Goal: Information Seeking & Learning: Learn about a topic

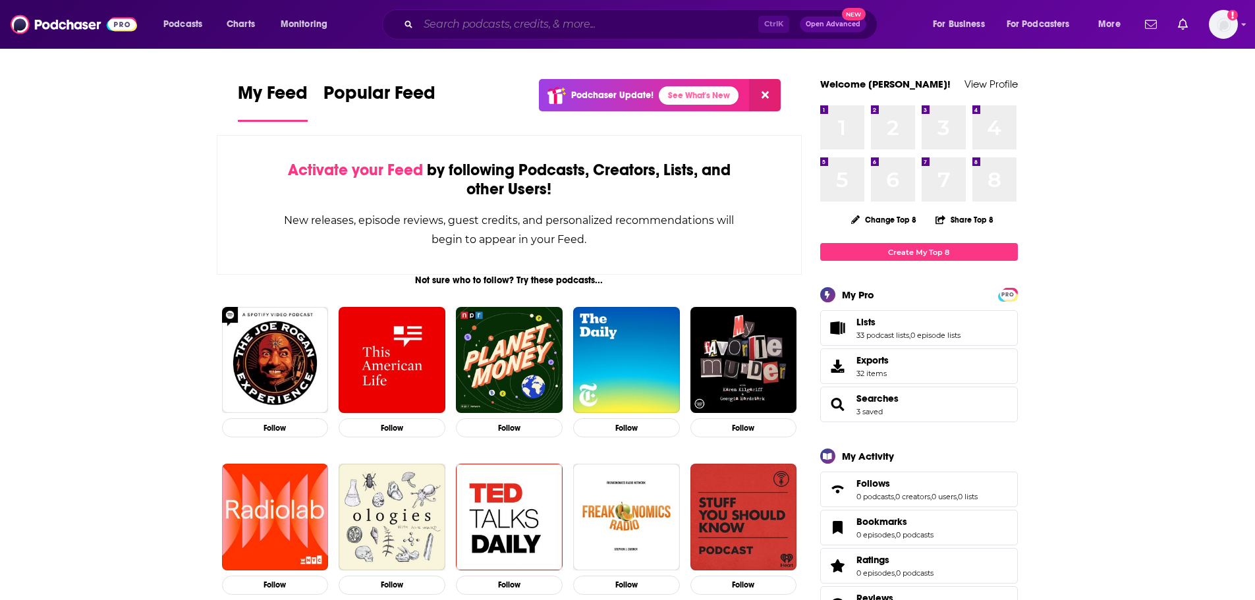
click at [467, 29] on input "Search podcasts, credits, & more..." at bounding box center [588, 24] width 340 height 21
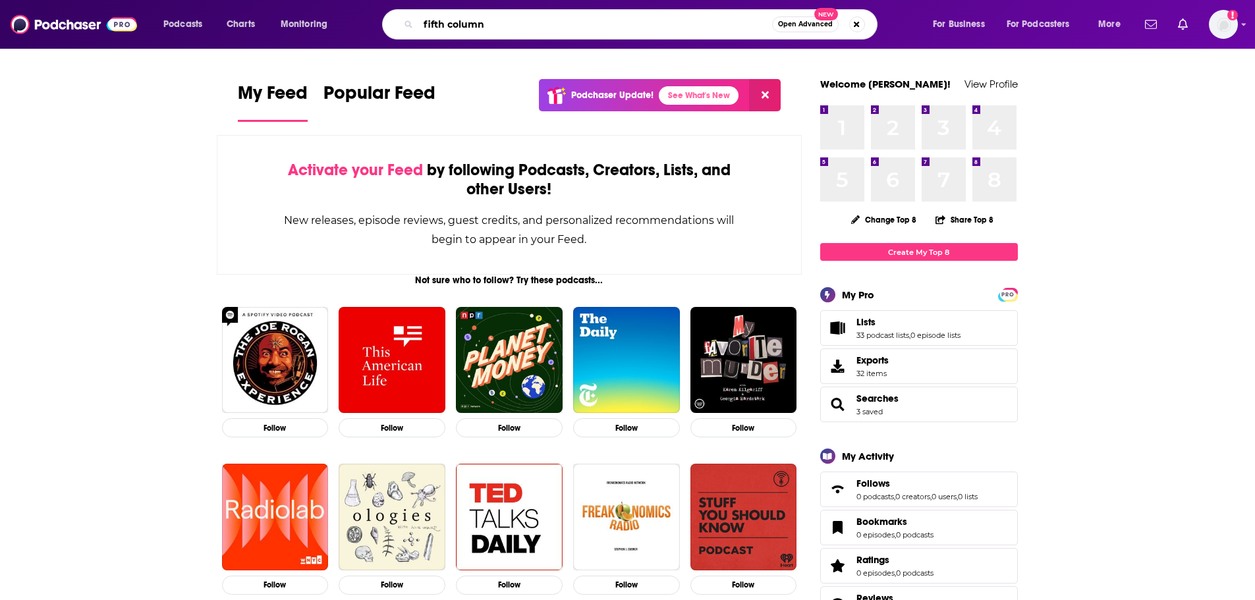
type input "fifth column"
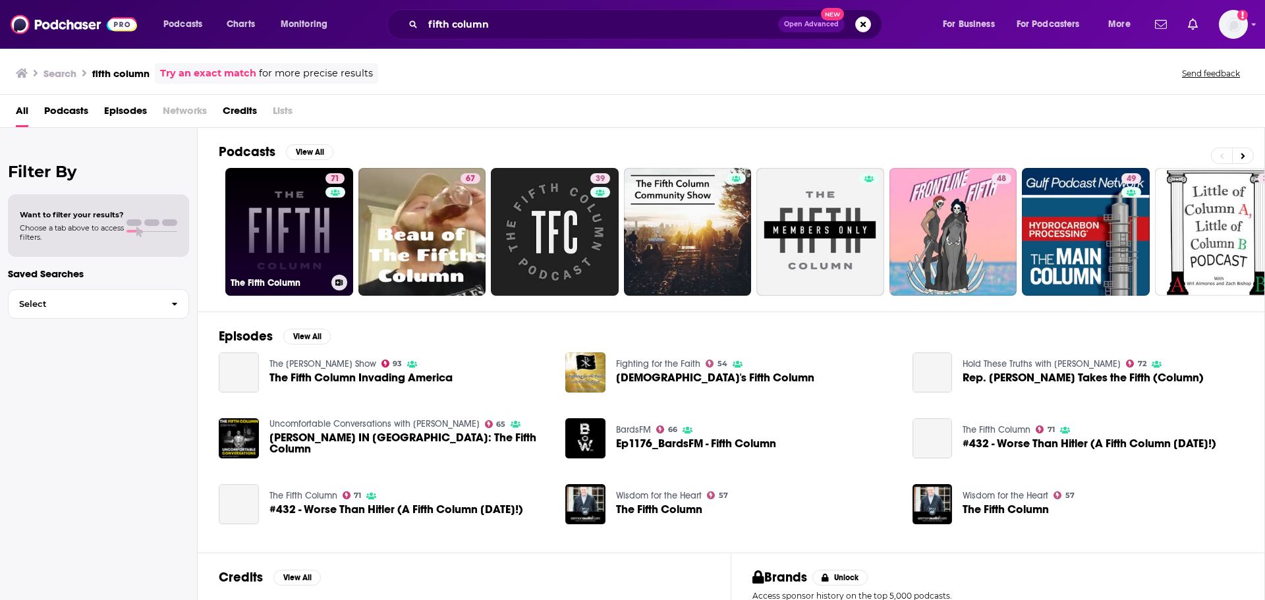
click at [281, 256] on link "71 The Fifth Column" at bounding box center [289, 232] width 128 height 128
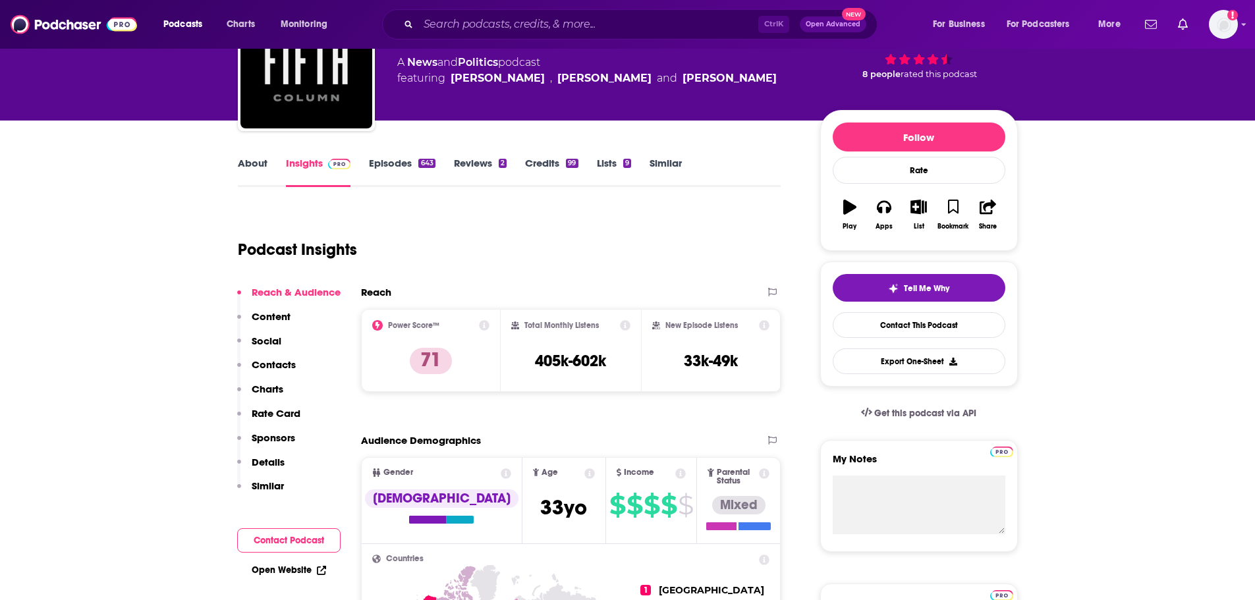
scroll to position [132, 0]
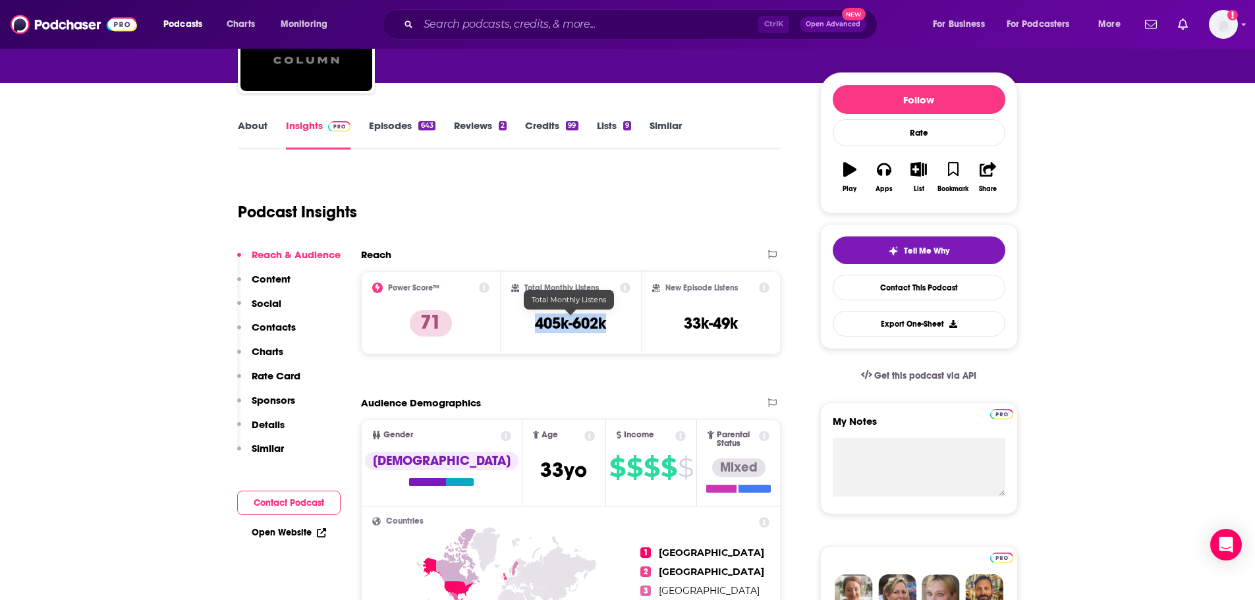
drag, startPoint x: 535, startPoint y: 320, endPoint x: 615, endPoint y: 323, distance: 79.8
click at [615, 323] on div "Total Monthly Listens 405k-602k" at bounding box center [570, 313] width 119 height 61
copy h3 "405k-602k"
click at [633, 226] on div "Podcast Insights" at bounding box center [504, 204] width 533 height 67
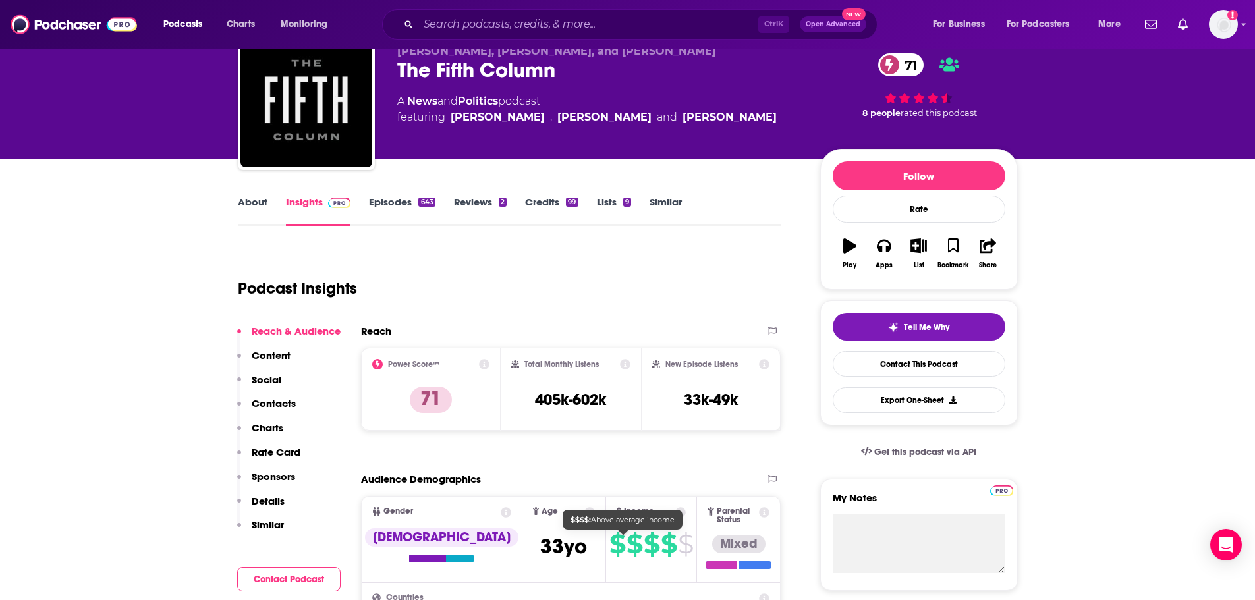
scroll to position [0, 0]
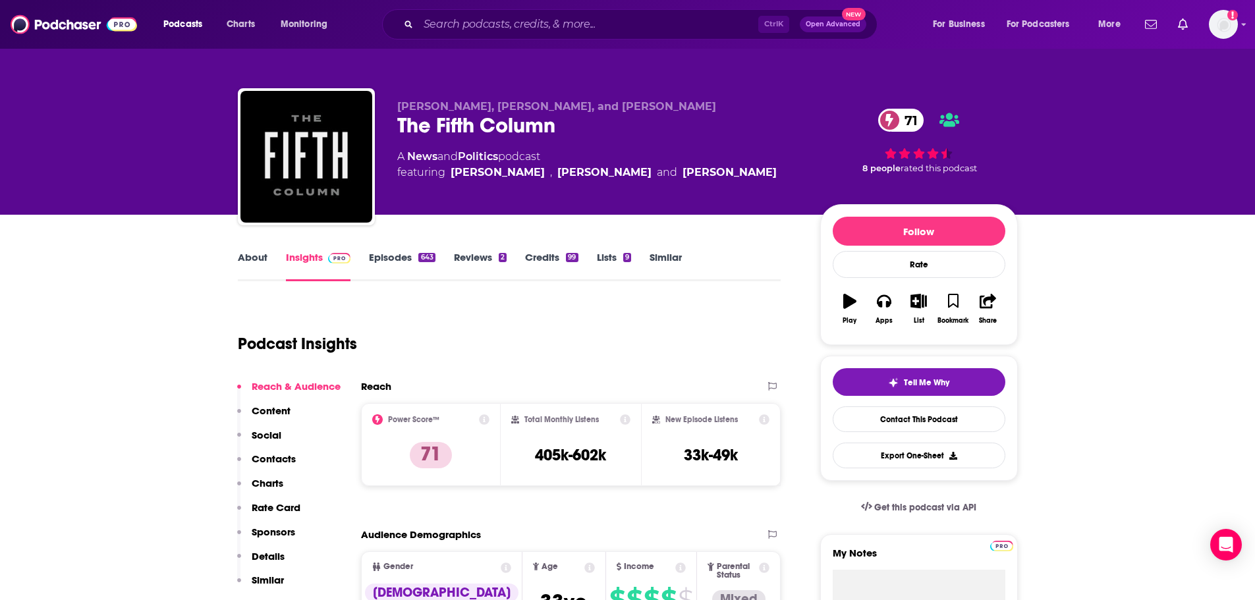
click at [244, 260] on link "About" at bounding box center [253, 266] width 30 height 30
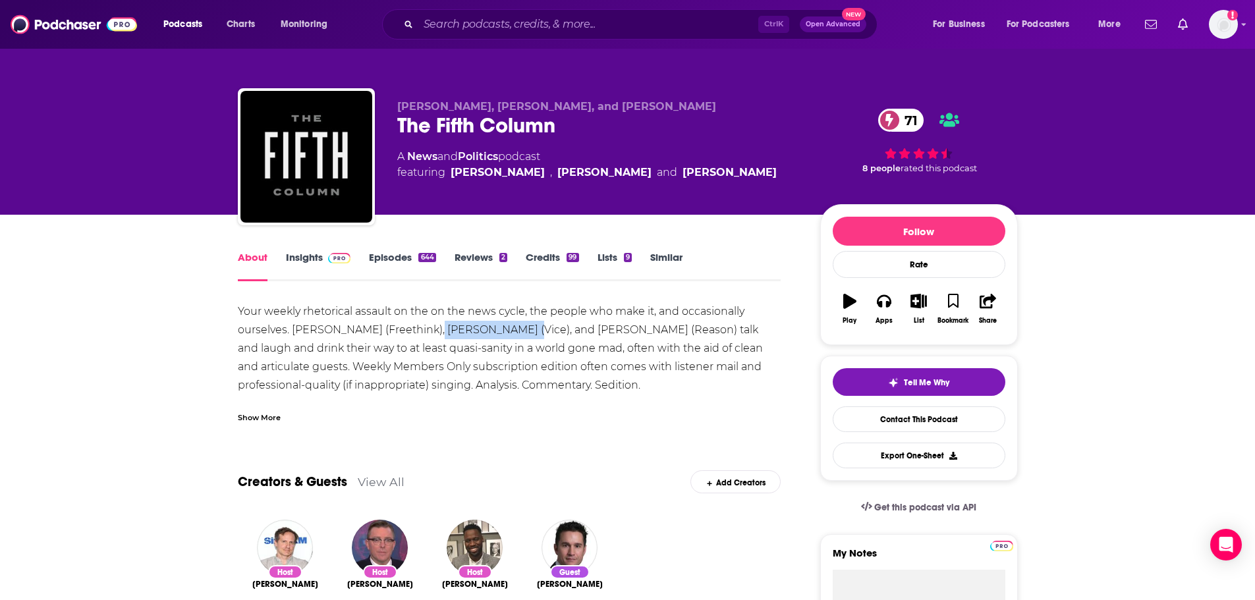
drag, startPoint x: 427, startPoint y: 327, endPoint x: 518, endPoint y: 330, distance: 91.0
click at [518, 330] on div "Your weekly rhetorical assault on the on the news cycle, the people who make it…" at bounding box center [510, 366] width 544 height 129
copy div "[PERSON_NAME]"
